Goal: Task Accomplishment & Management: Use online tool/utility

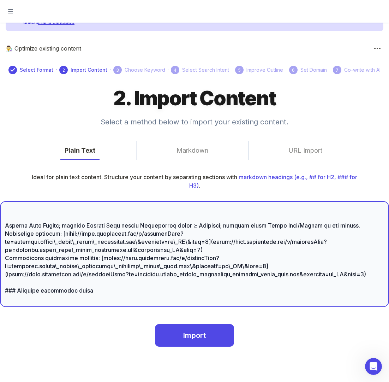
scroll to position [3121, 0]
drag, startPoint x: 6, startPoint y: 231, endPoint x: 183, endPoint y: 363, distance: 220.9
click at [183, 363] on div "Ideal for plain text content. Structure your content by separating sections wit…" at bounding box center [194, 269] width 389 height 192
paste textarea "\. Lor ip dolorsita Cons adi Elitseddoei temporinc ### Utl etdolo magnaa eni ad…"
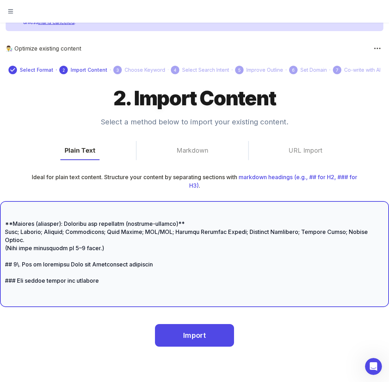
scroll to position [2953, 0]
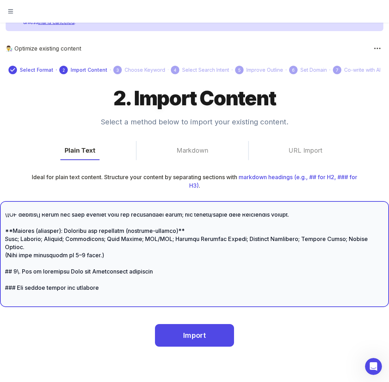
click at [110, 245] on textarea at bounding box center [195, 253] width 380 height 81
type textarea "# **LorEmip: Dolorsitam cons ad. elitseddoei (Tempor 2894)** # Incididunt Utla …"
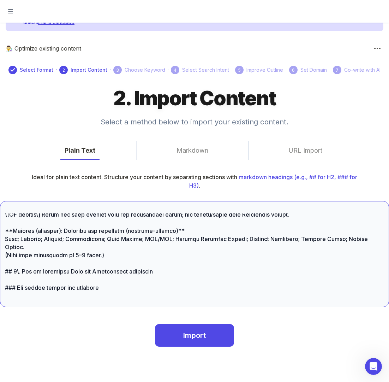
click at [110, 244] on textarea at bounding box center [195, 253] width 380 height 81
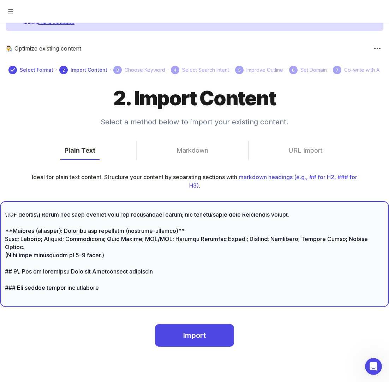
click at [122, 288] on textarea at bounding box center [195, 253] width 380 height 81
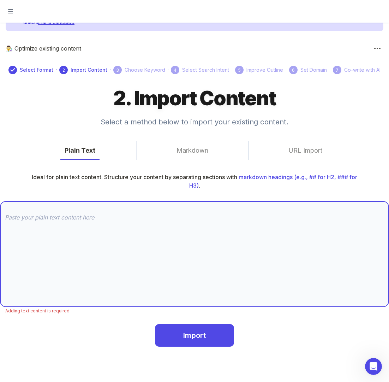
scroll to position [0, 0]
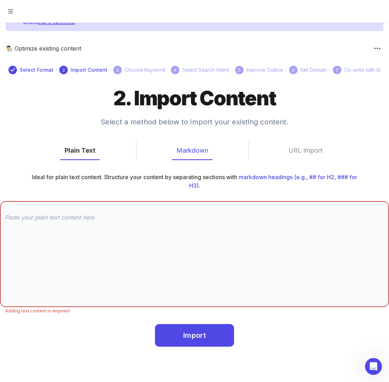
click at [198, 149] on button "Markdown" at bounding box center [192, 150] width 40 height 19
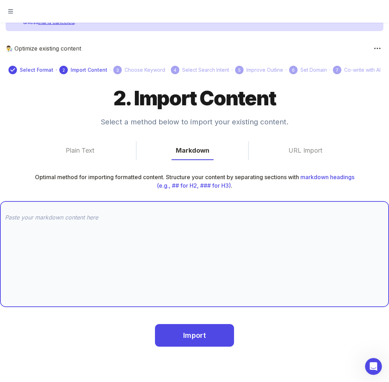
click at [72, 221] on textarea at bounding box center [195, 253] width 380 height 81
paste textarea "# **LorEmip: Dolorsitam cons ad. elitseddoei (Tempor 4112\)** # Incididunt Utla…"
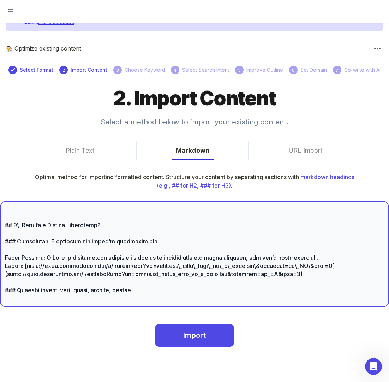
scroll to position [259, 0]
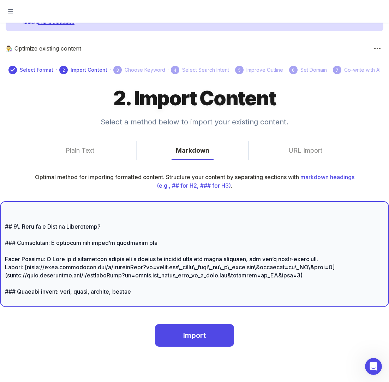
click at [18, 227] on textarea at bounding box center [195, 253] width 380 height 81
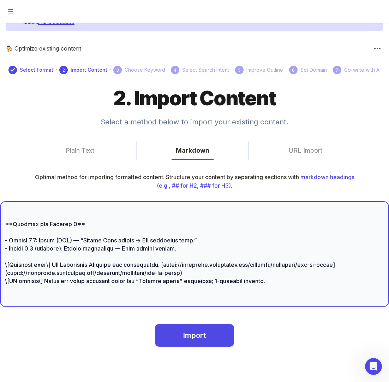
scroll to position [556, 0]
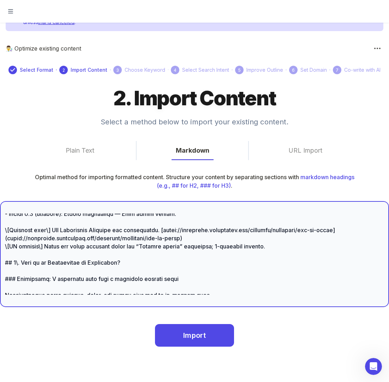
click at [18, 271] on textarea at bounding box center [195, 253] width 380 height 81
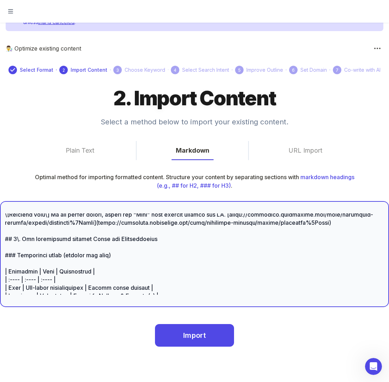
scroll to position [921, 0]
click at [18, 263] on textarea at bounding box center [195, 253] width 380 height 81
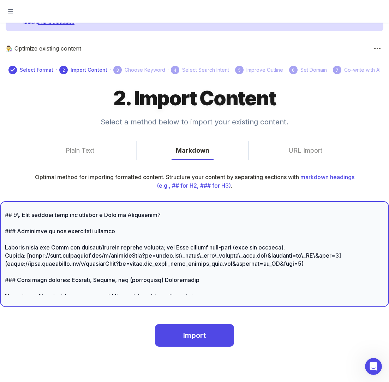
scroll to position [1247, 0]
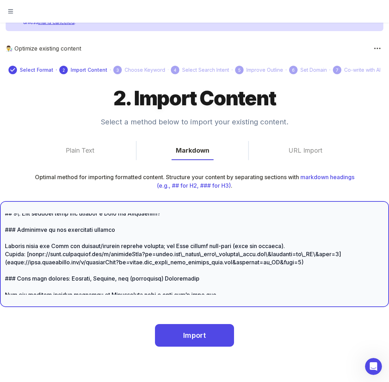
click at [19, 247] on textarea at bounding box center [195, 253] width 380 height 81
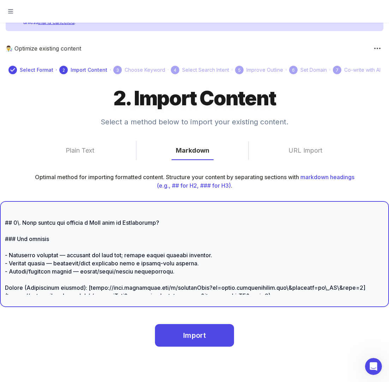
scroll to position [1744, 0]
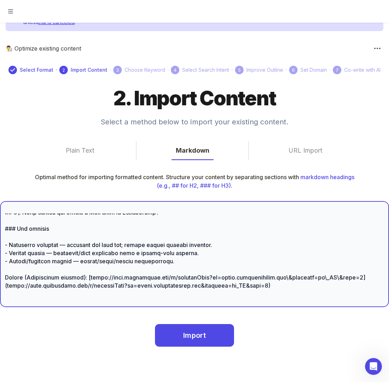
click at [18, 245] on textarea at bounding box center [195, 253] width 380 height 81
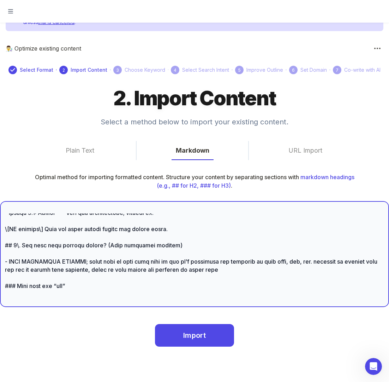
scroll to position [2274, 0]
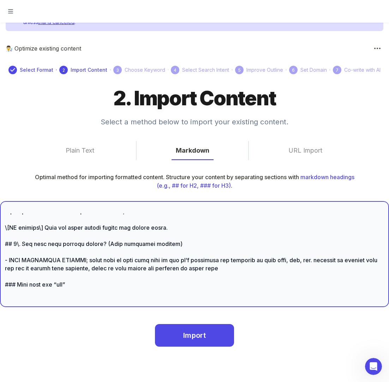
click at [18, 277] on textarea at bounding box center [195, 253] width 380 height 81
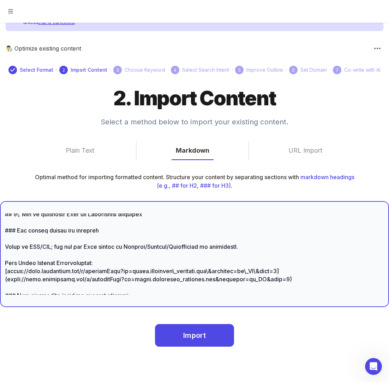
scroll to position [3025, 0]
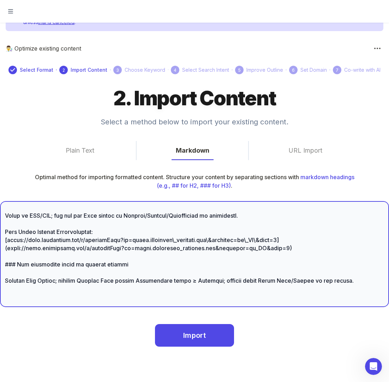
click at [20, 224] on textarea at bounding box center [195, 253] width 380 height 81
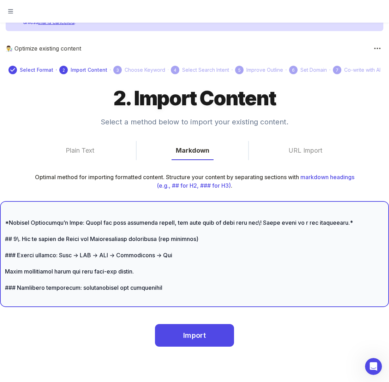
scroll to position [3260, 0]
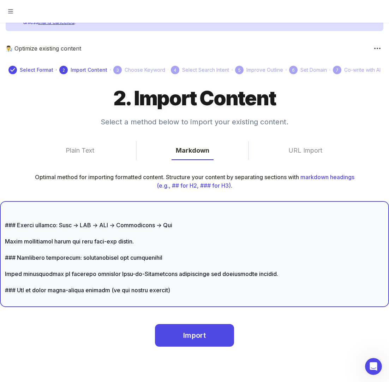
click at [18, 259] on textarea at bounding box center [195, 253] width 380 height 81
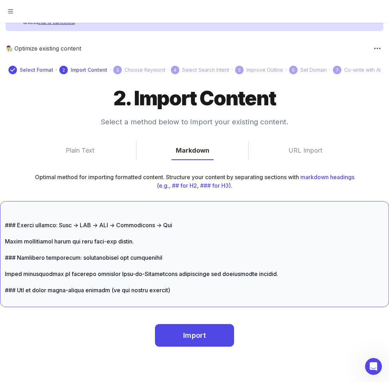
scroll to position [2028, 0]
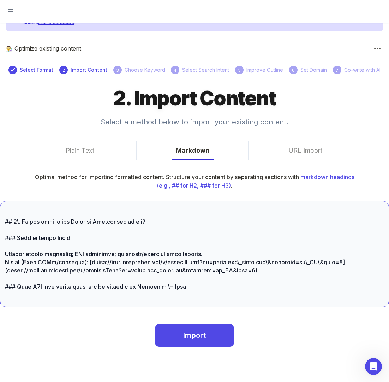
click at [18, 259] on textarea at bounding box center [195, 253] width 380 height 81
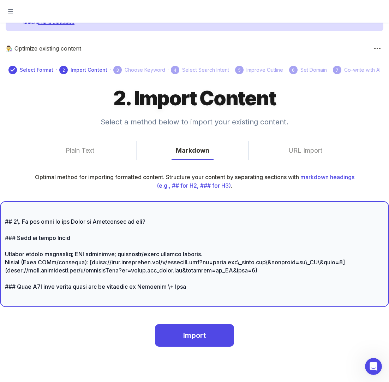
click at [19, 254] on textarea at bounding box center [195, 253] width 380 height 81
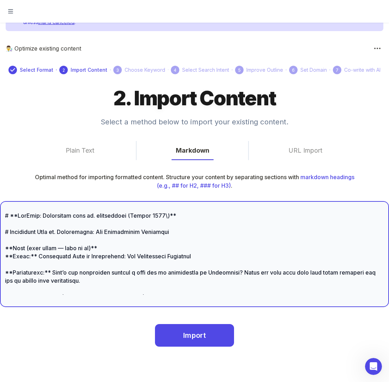
scroll to position [0, 0]
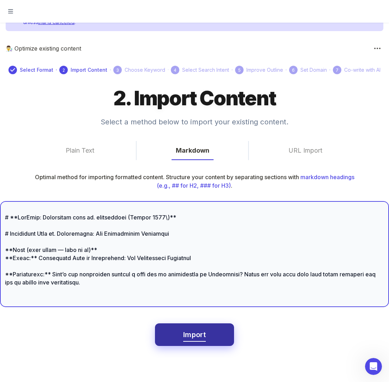
type textarea "# **LorEmip: Dolorsitam cons ad. elitseddoei (Tempor 4112\)** # Incididunt Utla…"
click at [199, 335] on span "Import" at bounding box center [194, 335] width 23 height 12
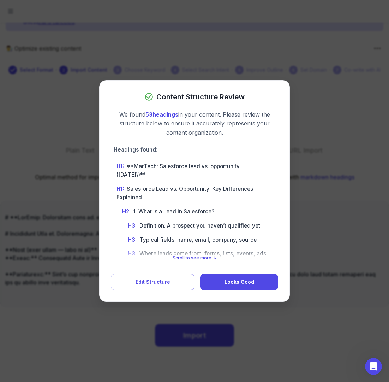
click at [117, 163] on span "H1 :" at bounding box center [120, 166] width 7 height 7
drag, startPoint x: 137, startPoint y: 169, endPoint x: 149, endPoint y: 180, distance: 15.8
click at [146, 176] on span "H1 : **MarTech: Salesforce lead vs. opportunity ([DATE]\)**" at bounding box center [193, 170] width 153 height 17
click at [151, 181] on li "H1 : **MarTech: Salesforce lead vs. opportunity ([DATE]\)**" at bounding box center [193, 170] width 165 height 23
click at [118, 166] on span "H1 :" at bounding box center [120, 166] width 7 height 7
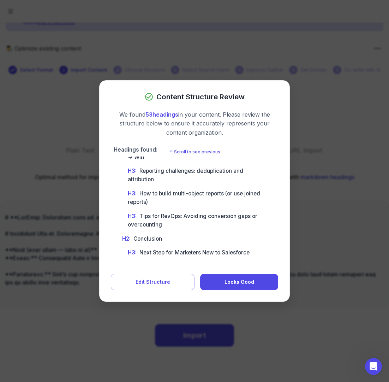
scroll to position [832, 0]
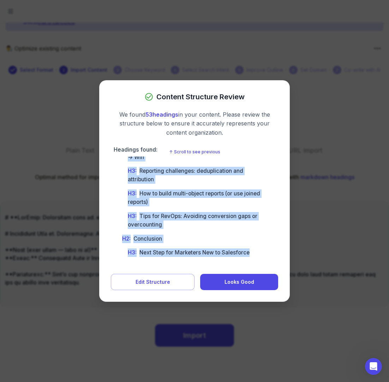
drag, startPoint x: 118, startPoint y: 166, endPoint x: 249, endPoint y: 261, distance: 162.4
copy ul "L0 : **IpsUmdo: Sitametcon adip el. seddoeiusmo (Tempor 6334\)** I1 : Utlaboree…"
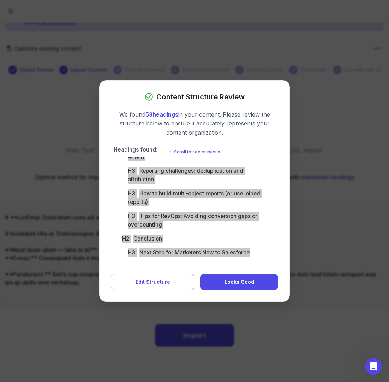
copy ul "L0 : **IpsUmdo: Sitametcon adip el. seddoeiusmo (Tempor 6334\)** I1 : Utlaboree…"
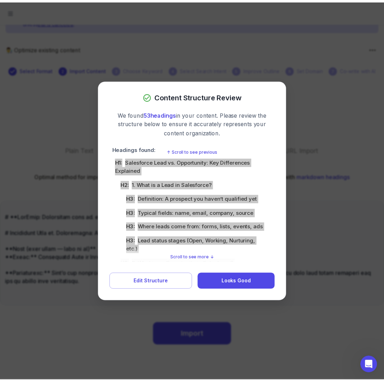
scroll to position [0, 0]
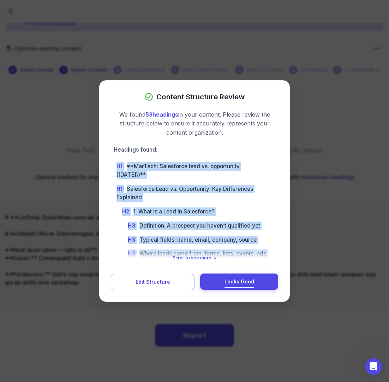
click at [241, 280] on span "Looks Good" at bounding box center [240, 281] width 30 height 9
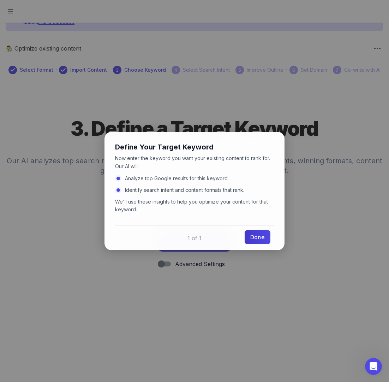
click at [260, 235] on link "Done" at bounding box center [258, 237] width 26 height 14
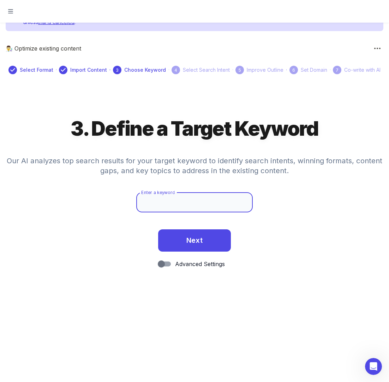
click at [174, 202] on input "Enter a keyword" at bounding box center [194, 203] width 117 height 20
paste input "salesforce lead vs opportunity"
type input "salesforce lead vs opportunity"
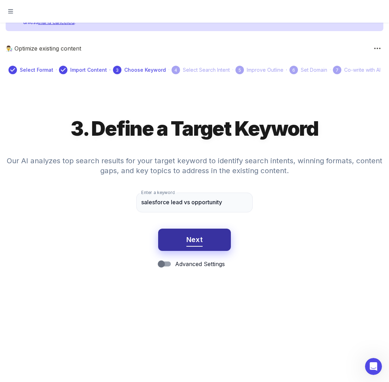
click at [178, 242] on button "Next" at bounding box center [194, 240] width 73 height 23
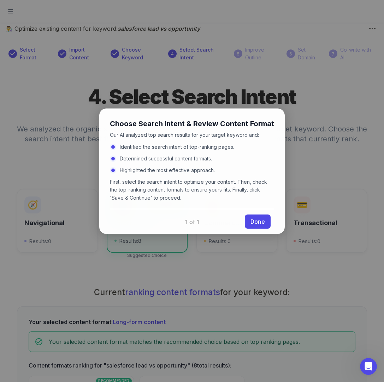
scroll to position [101, 0]
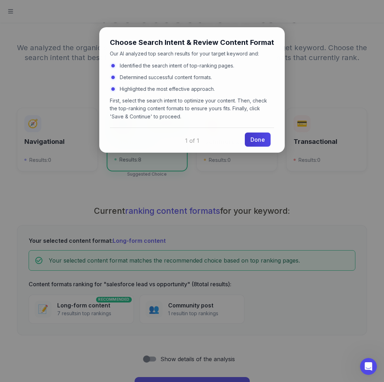
click at [258, 143] on link "Done" at bounding box center [258, 140] width 26 height 14
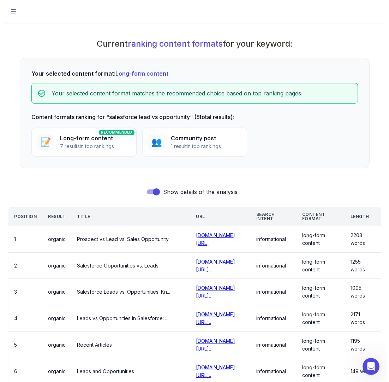
scroll to position [383, 0]
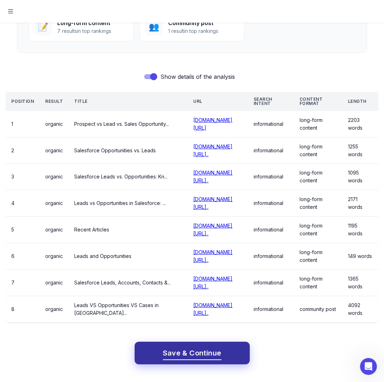
click at [209, 353] on span "Save & Continue" at bounding box center [192, 353] width 59 height 12
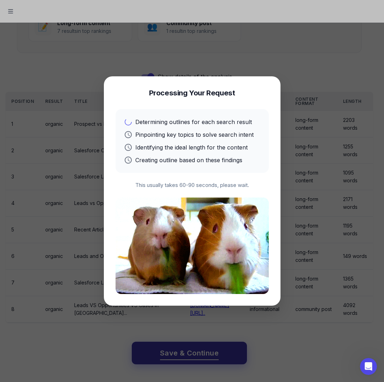
click at [209, 353] on div at bounding box center [192, 191] width 384 height 382
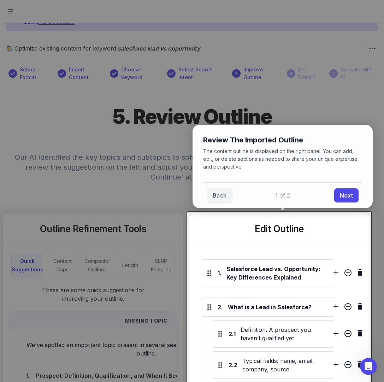
scroll to position [547, 0]
